Goal: Task Accomplishment & Management: Use online tool/utility

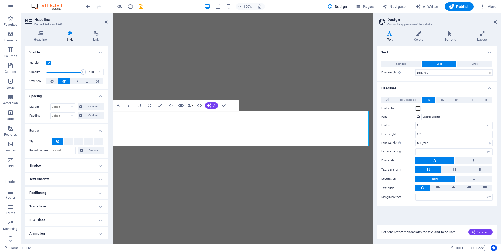
select select "700"
select select "rem"
select select "700"
select select "px"
select select "rem"
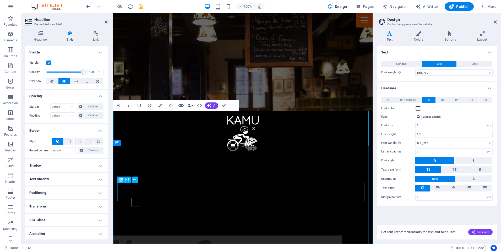
scroll to position [133, 0]
click at [245, 157] on div at bounding box center [242, 196] width 259 height 79
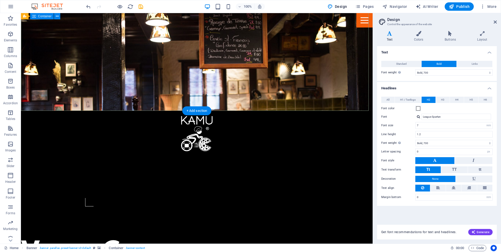
click at [264, 157] on div at bounding box center [197, 196] width 352 height 79
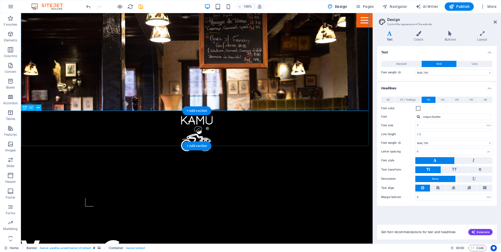
click at [253, 236] on div "Ven a Conocernos" at bounding box center [197, 253] width 352 height 35
click at [229, 236] on div "Ven a Conocernos" at bounding box center [197, 253] width 352 height 35
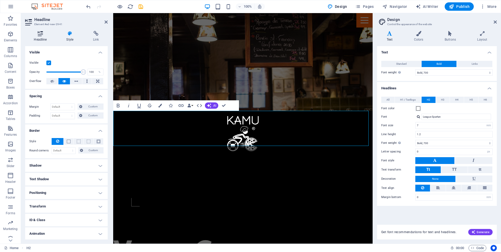
click at [38, 32] on icon at bounding box center [40, 33] width 30 height 5
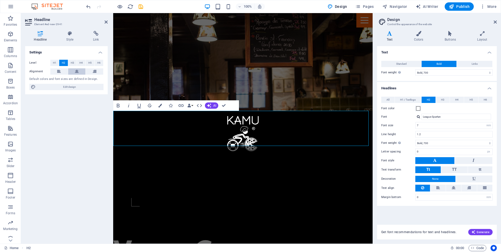
click at [76, 72] on icon at bounding box center [77, 71] width 4 height 6
click at [145, 6] on div "100% Design Pages Navigator AI Writer Publish More" at bounding box center [291, 6] width 413 height 8
click at [143, 7] on icon "save" at bounding box center [141, 7] width 6 height 6
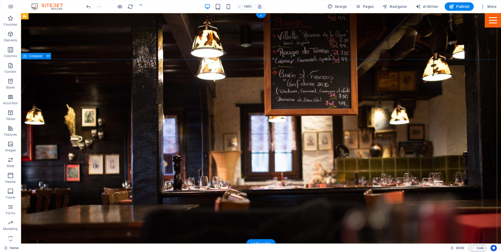
scroll to position [79, 0]
